Goal: Task Accomplishment & Management: Manage account settings

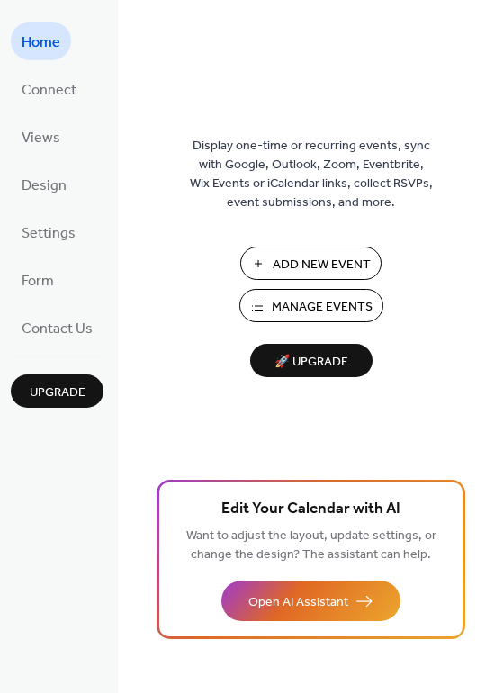
click at [340, 303] on span "Manage Events" at bounding box center [322, 307] width 101 height 19
